Goal: Task Accomplishment & Management: Complete application form

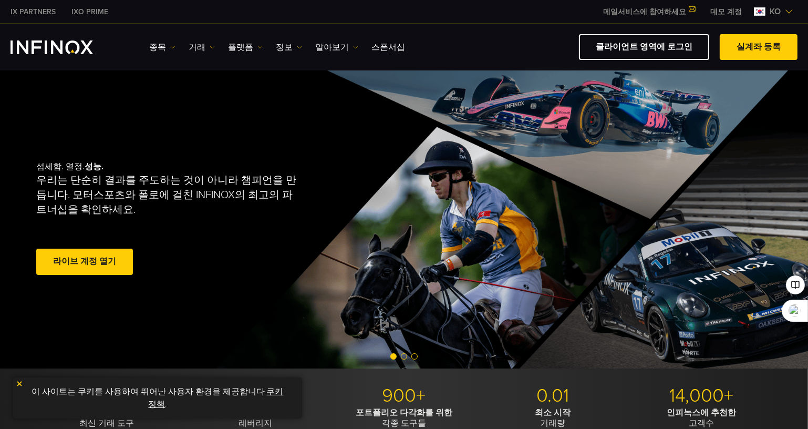
click at [89, 263] on link "라이브 계정 열기" at bounding box center [84, 262] width 97 height 26
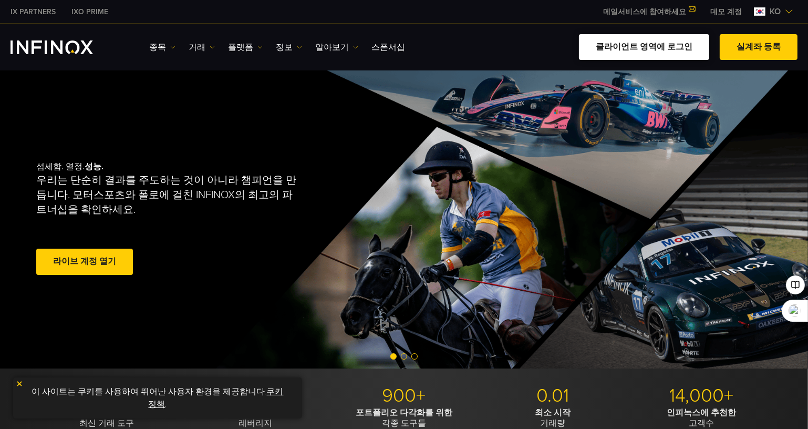
click at [670, 48] on link "클라이언트 영역에 로그인" at bounding box center [644, 47] width 130 height 26
